Goal: Use online tool/utility: Utilize a website feature to perform a specific function

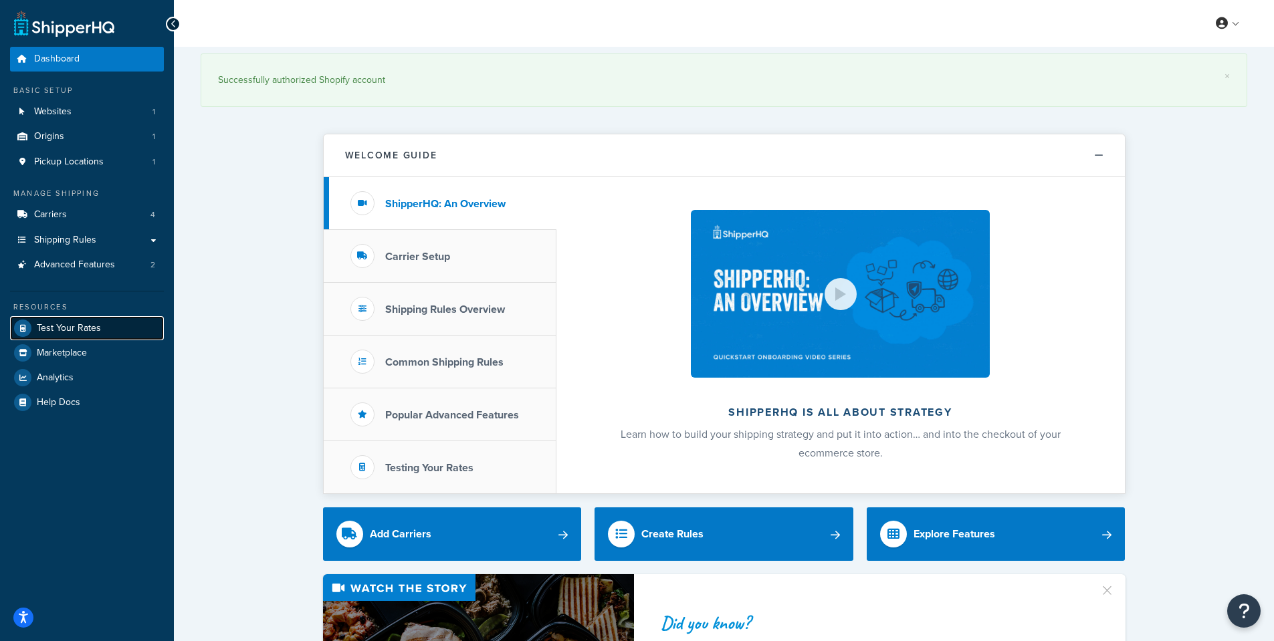
click at [94, 325] on span "Test Your Rates" at bounding box center [69, 328] width 64 height 11
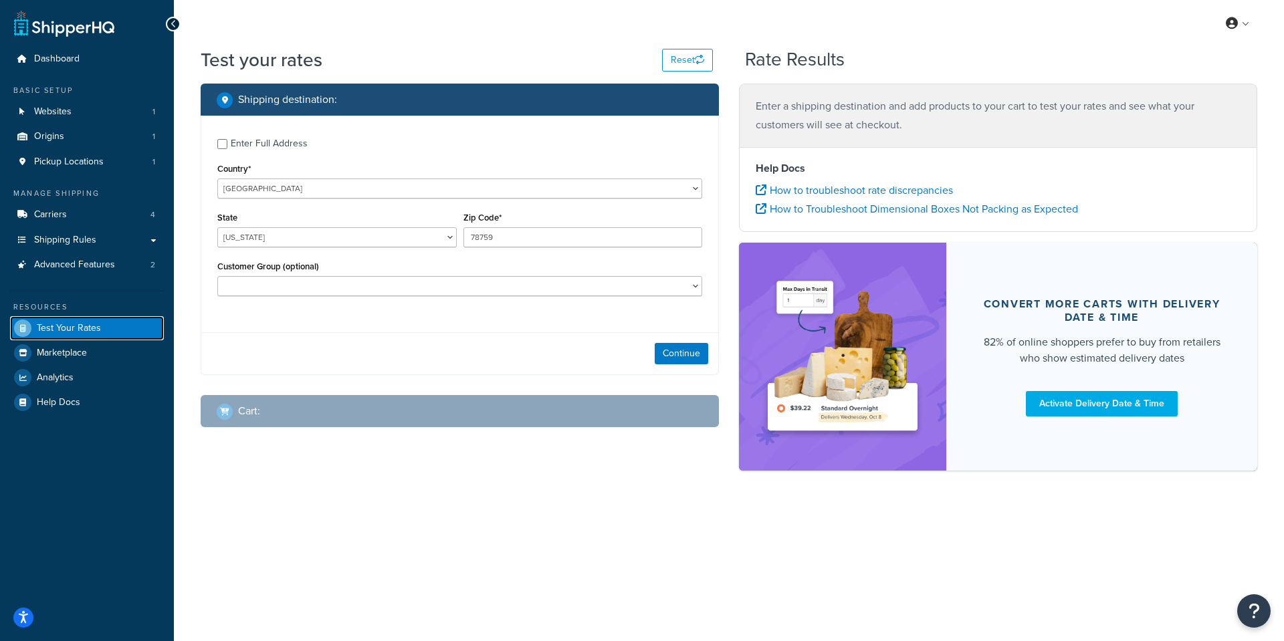
click at [92, 330] on span "Test Your Rates" at bounding box center [69, 328] width 64 height 11
click at [284, 191] on select "[GEOGRAPHIC_DATA] [GEOGRAPHIC_DATA] [GEOGRAPHIC_DATA] [GEOGRAPHIC_DATA] [GEOGRA…" at bounding box center [459, 189] width 485 height 20
click at [284, 189] on select "[GEOGRAPHIC_DATA] [GEOGRAPHIC_DATA] [GEOGRAPHIC_DATA] [GEOGRAPHIC_DATA] [GEOGRA…" at bounding box center [459, 189] width 485 height 20
click at [290, 235] on select "[US_STATE] [US_STATE] [US_STATE] [US_STATE] [US_STATE] Armed Forces Americas Ar…" at bounding box center [336, 237] width 239 height 20
select select "NY"
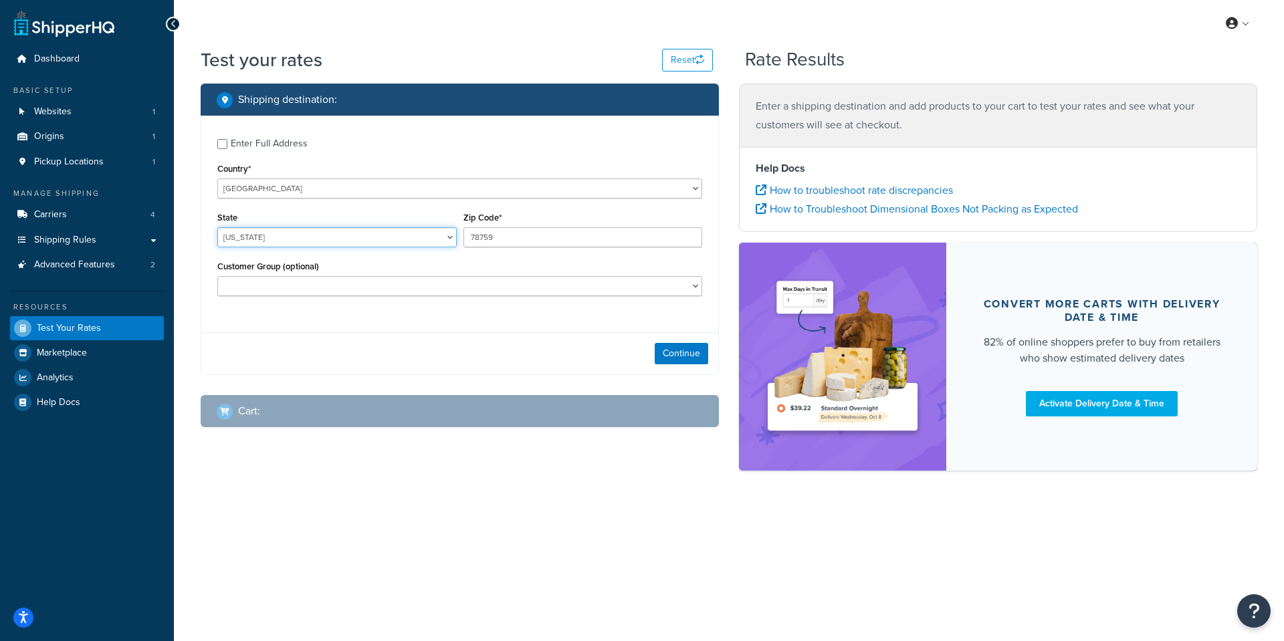
click at [217, 227] on select "[US_STATE] [US_STATE] [US_STATE] [US_STATE] [US_STATE] Armed Forces Americas Ar…" at bounding box center [336, 237] width 239 height 20
click at [532, 233] on input "78759" at bounding box center [582, 237] width 239 height 20
type input "11790"
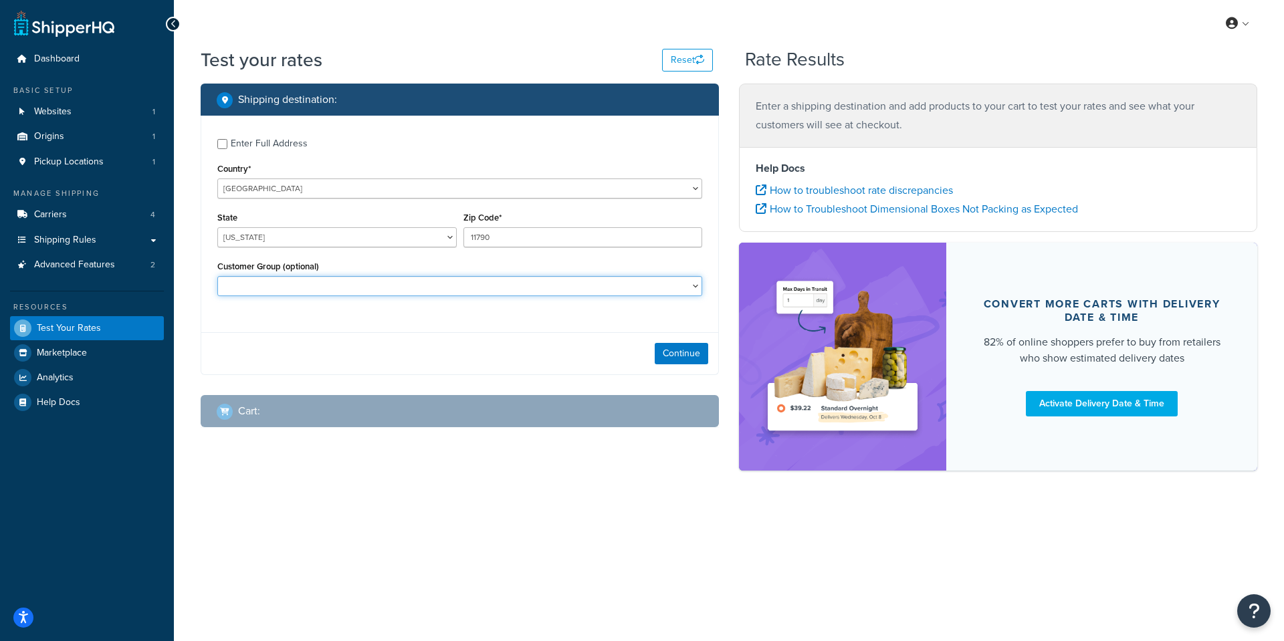
click at [361, 286] on select "Contractor Pricing Logged In Not Logged in Retail Retail Non-Contractor Wholesa…" at bounding box center [459, 286] width 485 height 20
select select "Contractor Pricing"
click at [217, 276] on select "Contractor Pricing Logged In Not Logged in Retail Retail Non-Contractor Wholesa…" at bounding box center [459, 286] width 485 height 20
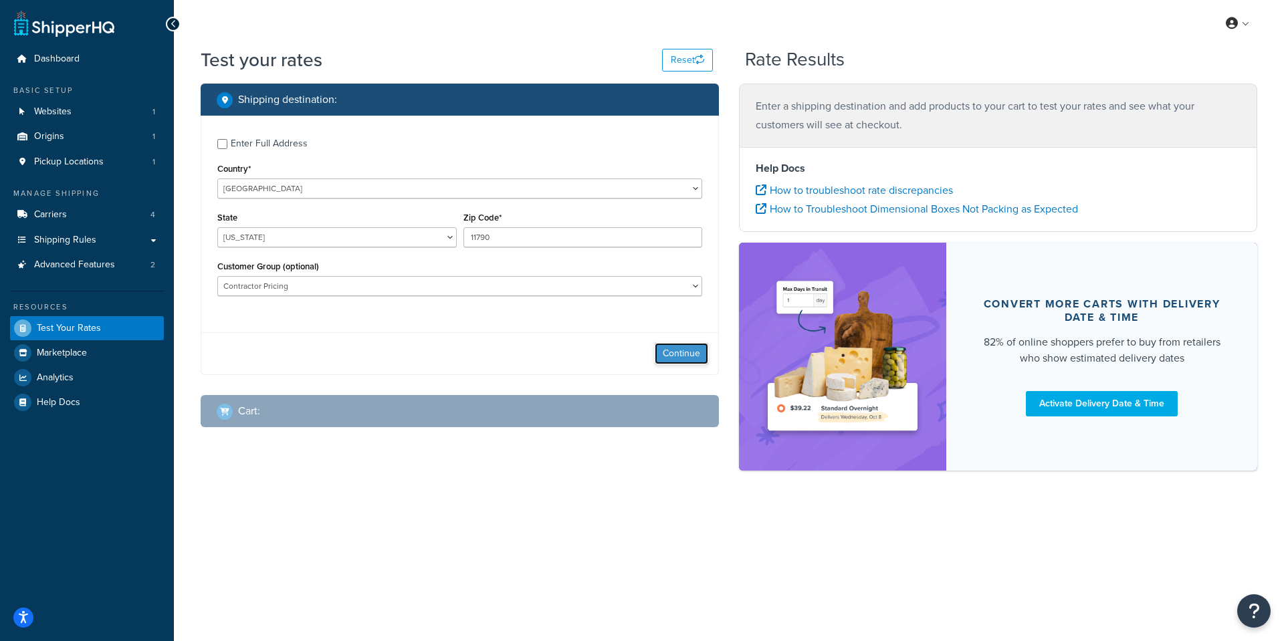
click at [665, 347] on button "Continue" at bounding box center [681, 353] width 53 height 21
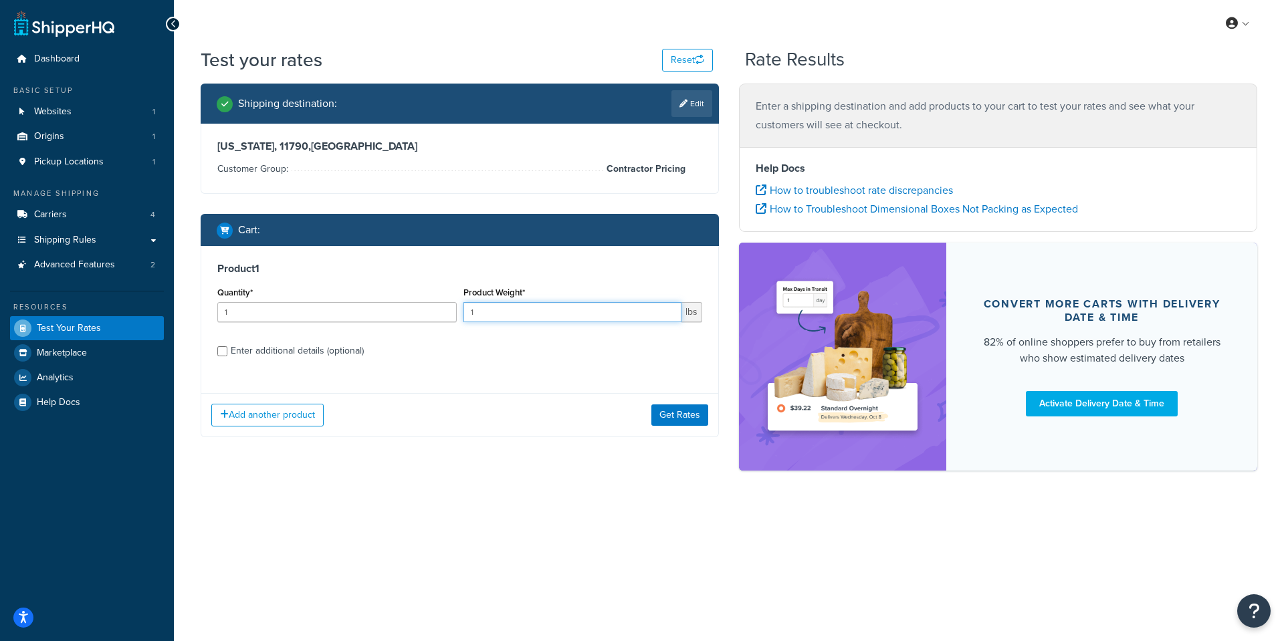
click at [530, 317] on input "1" at bounding box center [572, 312] width 219 height 20
type input "150"
click at [688, 416] on button "Get Rates" at bounding box center [679, 415] width 57 height 21
